Goal: Task Accomplishment & Management: Manage account settings

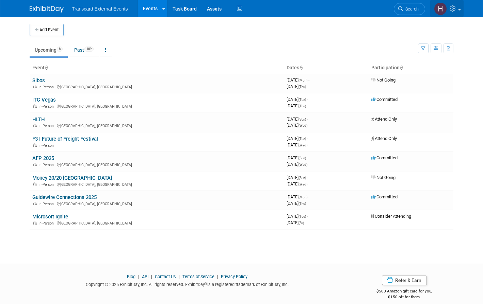
click at [460, 8] on link at bounding box center [446, 8] width 33 height 17
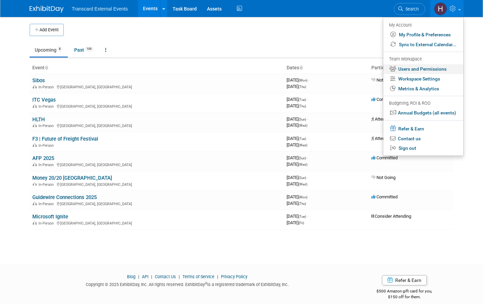
click at [416, 68] on link "Users and Permissions" at bounding box center [423, 69] width 80 height 10
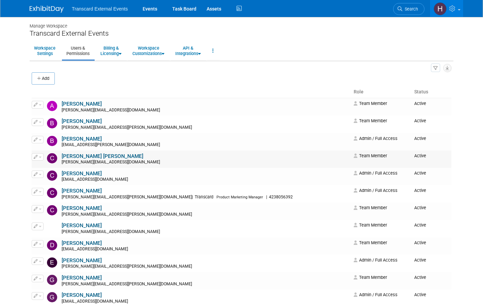
click at [38, 160] on button "button" at bounding box center [38, 156] width 12 height 7
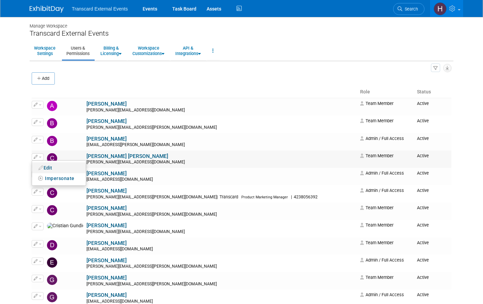
click at [54, 170] on link "Edit" at bounding box center [59, 168] width 54 height 10
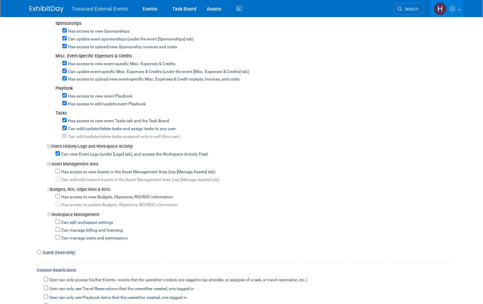
scroll to position [551, 0]
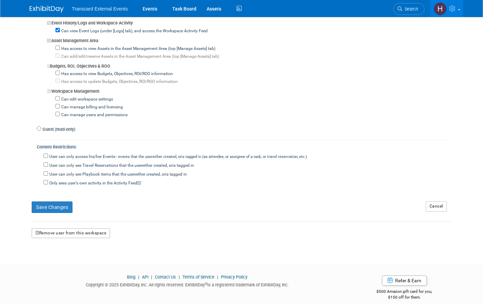
click at [63, 229] on button "Remove user from this workspace" at bounding box center [71, 234] width 78 height 10
click at [65, 256] on link "Yes" at bounding box center [63, 254] width 20 height 11
